Goal: Task Accomplishment & Management: Use online tool/utility

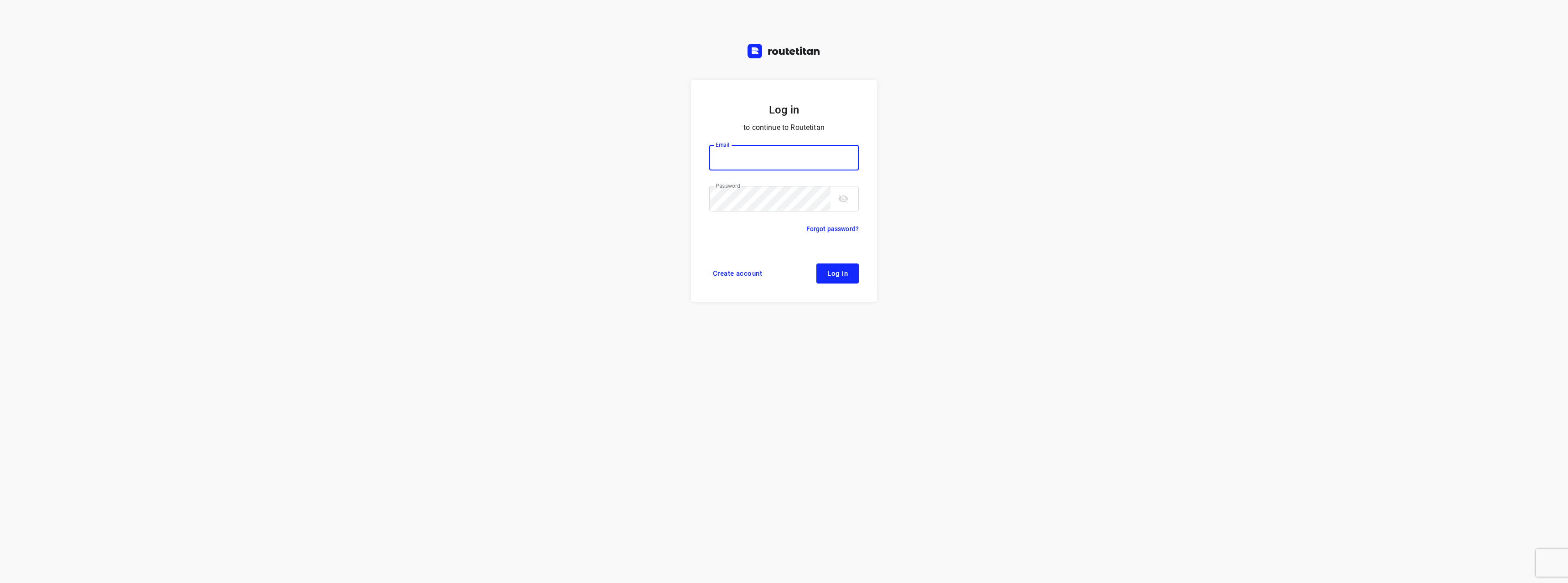
type input "[EMAIL_ADDRESS][DOMAIN_NAME]"
click at [832, 283] on button "Log in" at bounding box center [838, 273] width 43 height 20
click at [845, 272] on span "Log in" at bounding box center [838, 273] width 21 height 7
click at [843, 276] on span "Log in" at bounding box center [838, 273] width 21 height 7
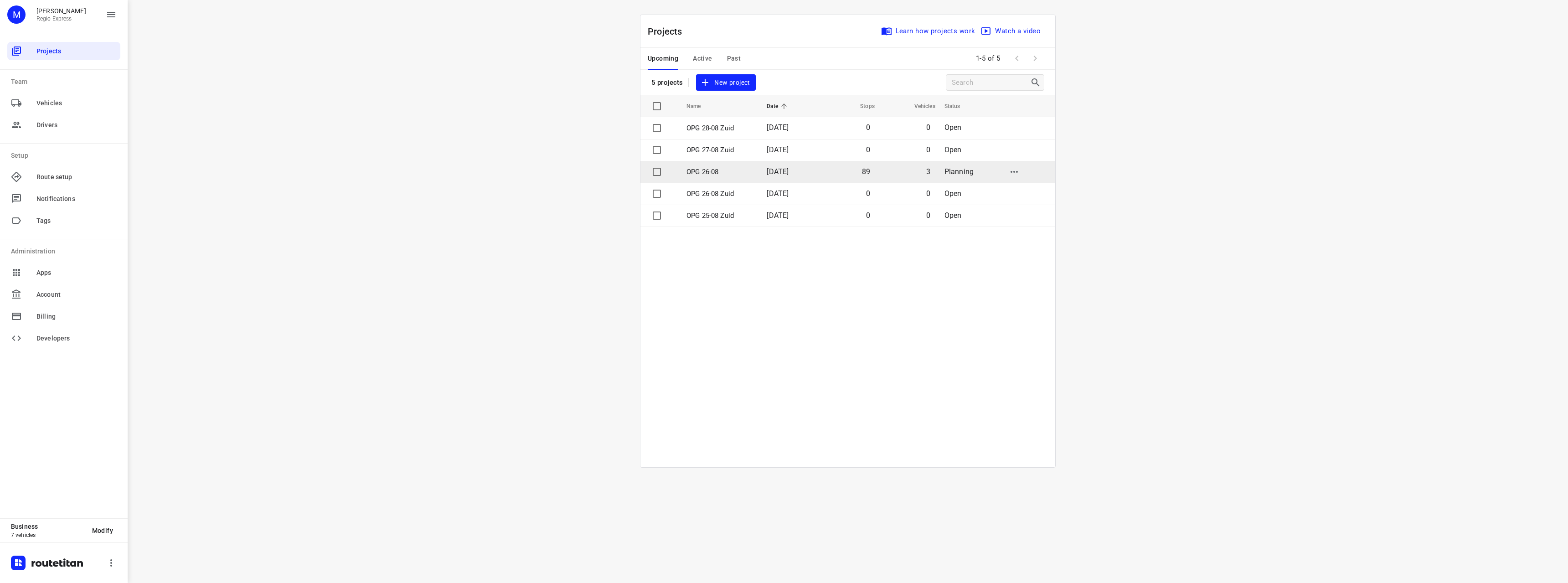
click at [755, 164] on td "OPG 26-08" at bounding box center [718, 172] width 82 height 22
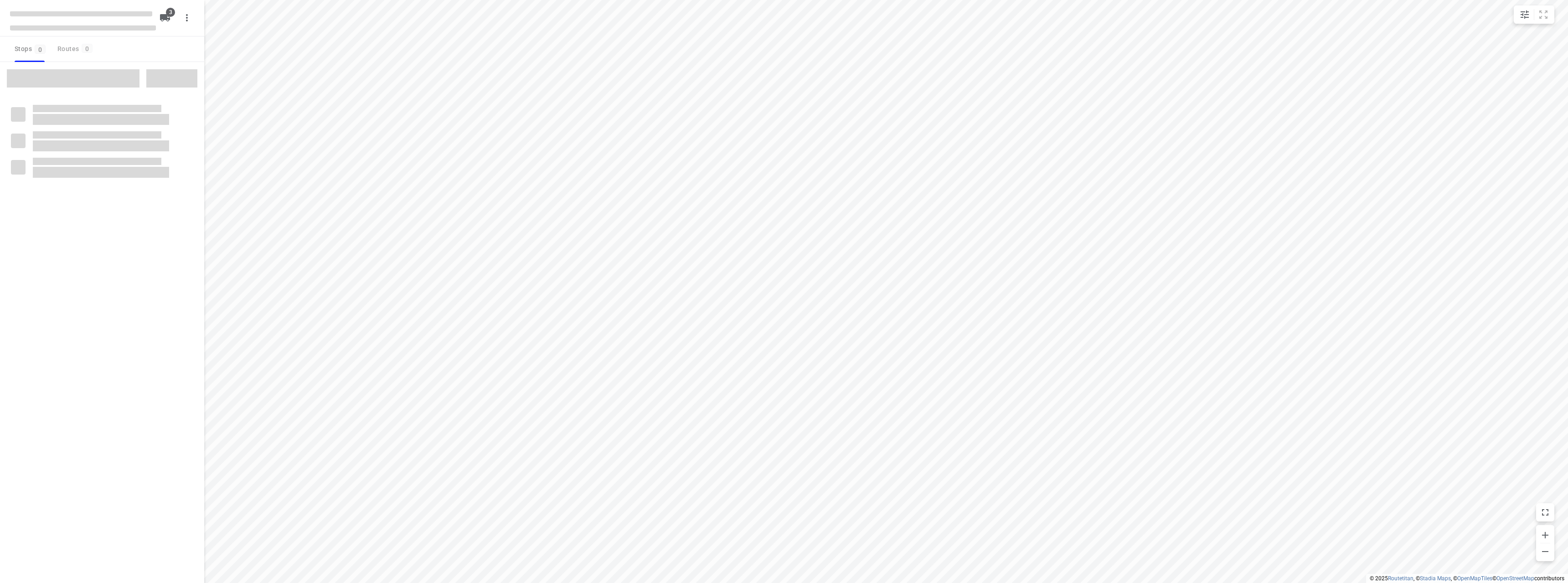
type input "distance"
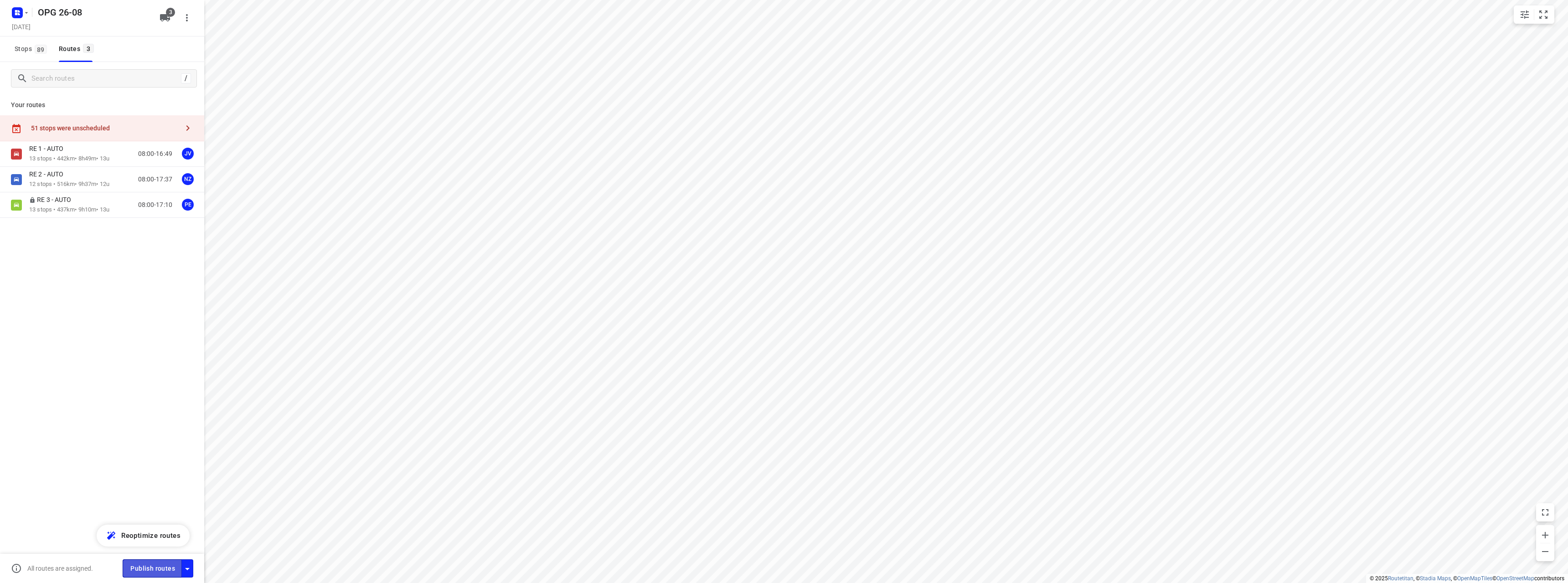
click at [153, 563] on span "Publish routes" at bounding box center [152, 568] width 44 height 12
